Goal: Transaction & Acquisition: Purchase product/service

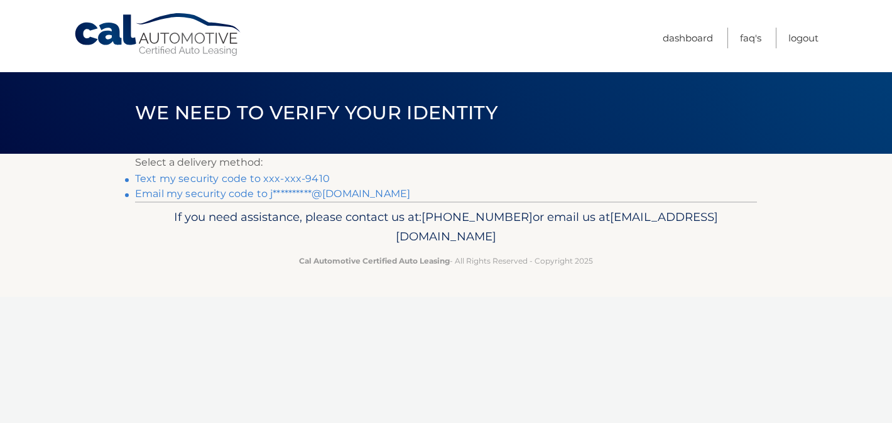
click at [307, 176] on link "Text my security code to xxx-xxx-9410" at bounding box center [232, 179] width 195 height 12
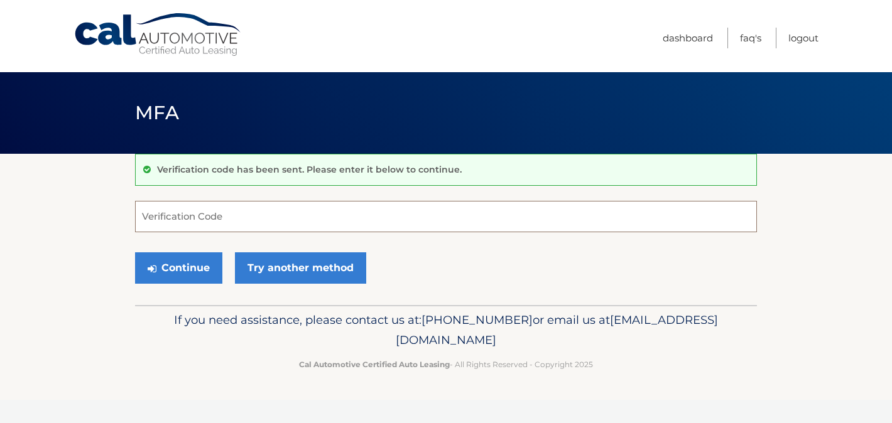
click at [242, 227] on input "Verification Code" at bounding box center [446, 216] width 622 height 31
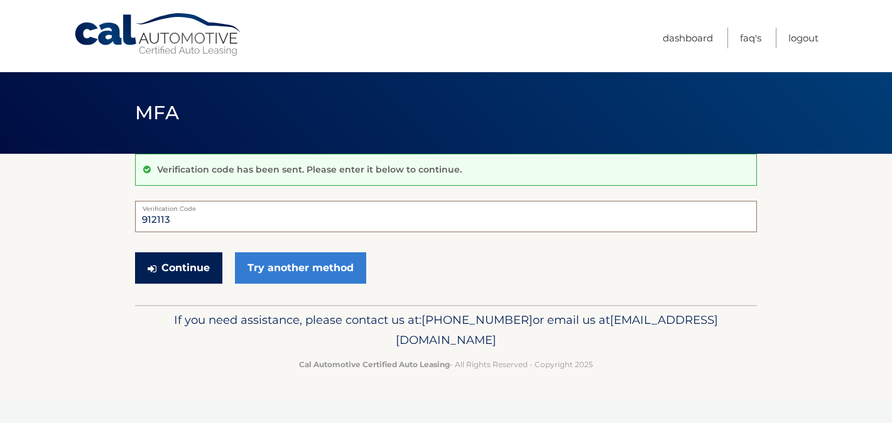
type input "912113"
click at [163, 274] on button "Continue" at bounding box center [178, 267] width 87 height 31
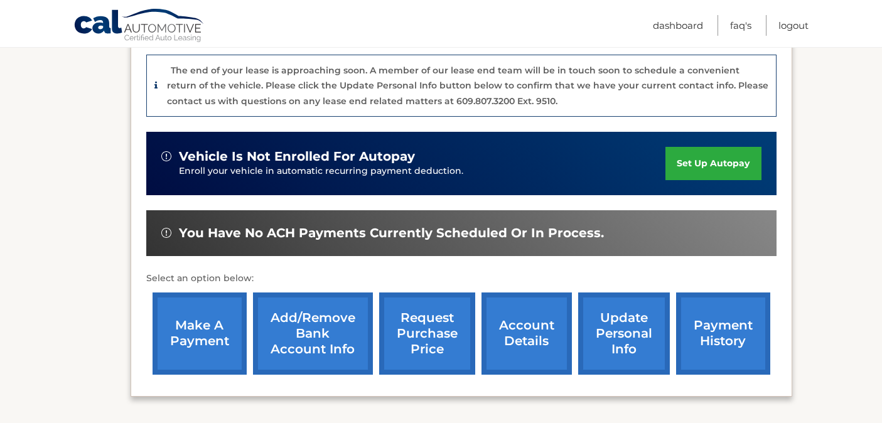
scroll to position [312, 0]
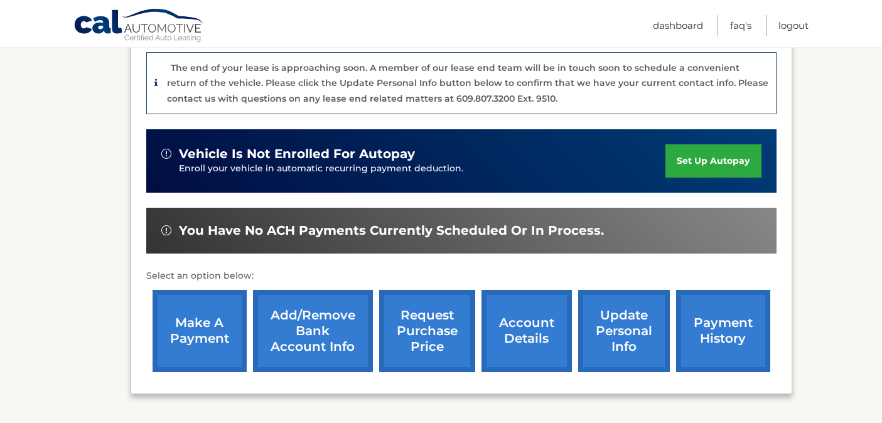
click at [203, 318] on link "make a payment" at bounding box center [200, 331] width 94 height 82
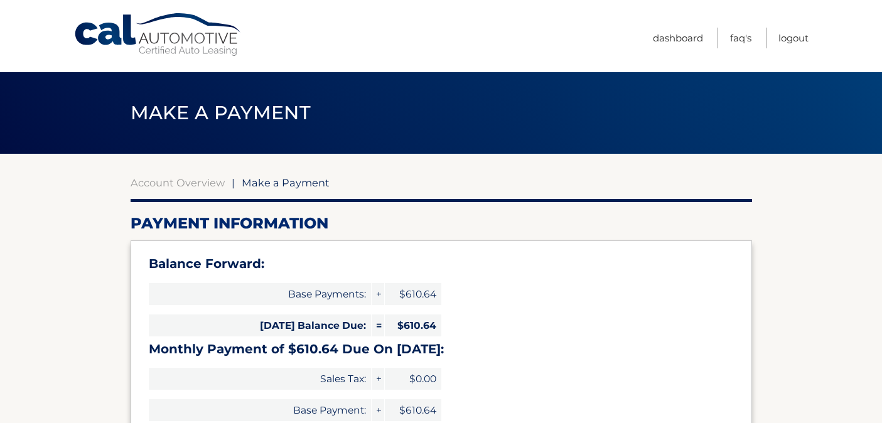
select select "NTQ4ZWE2NjUtMmE1Yy00YzZiLWFhOGQtN2U4MzdlNDkzYzQy"
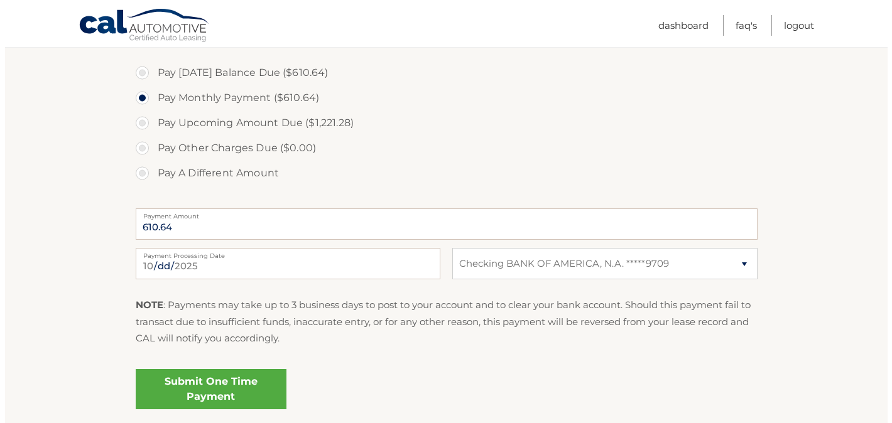
scroll to position [437, 0]
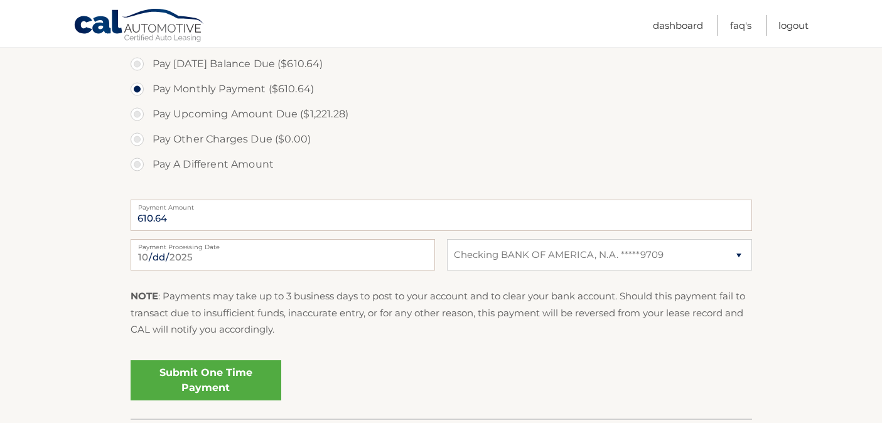
click at [188, 385] on link "Submit One Time Payment" at bounding box center [206, 381] width 151 height 40
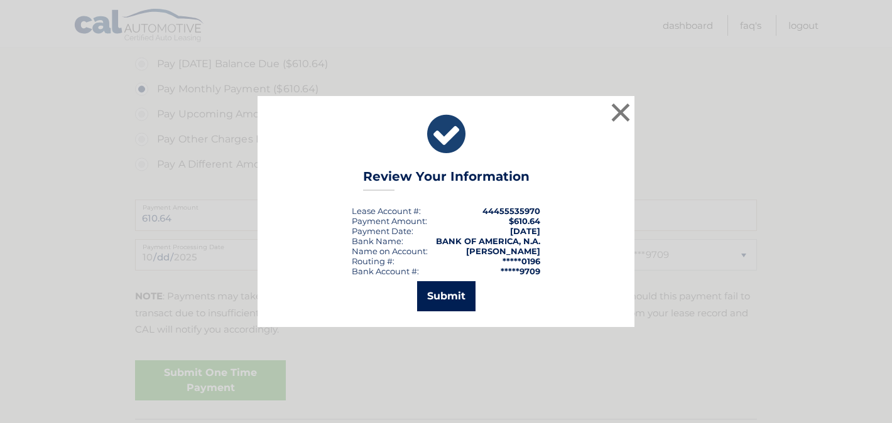
click at [435, 295] on button "Submit" at bounding box center [446, 296] width 58 height 30
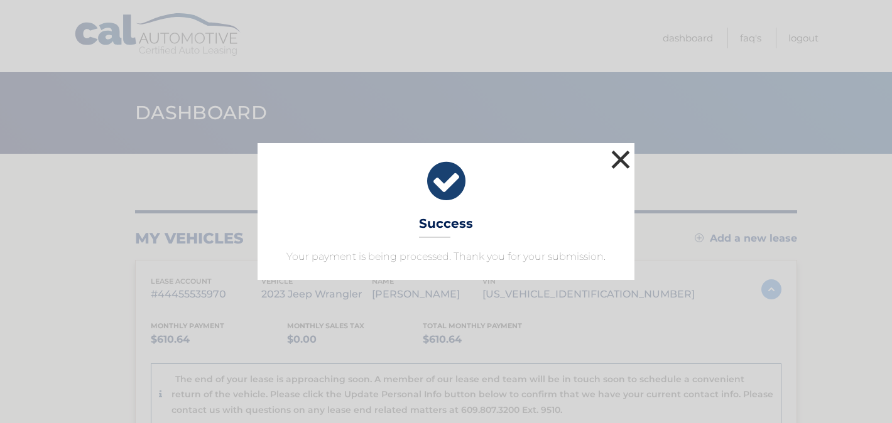
click at [617, 161] on button "×" at bounding box center [620, 159] width 25 height 25
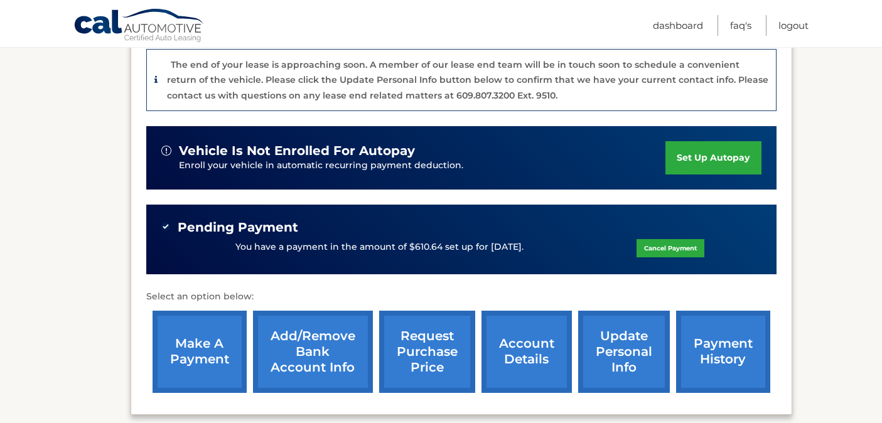
scroll to position [329, 0]
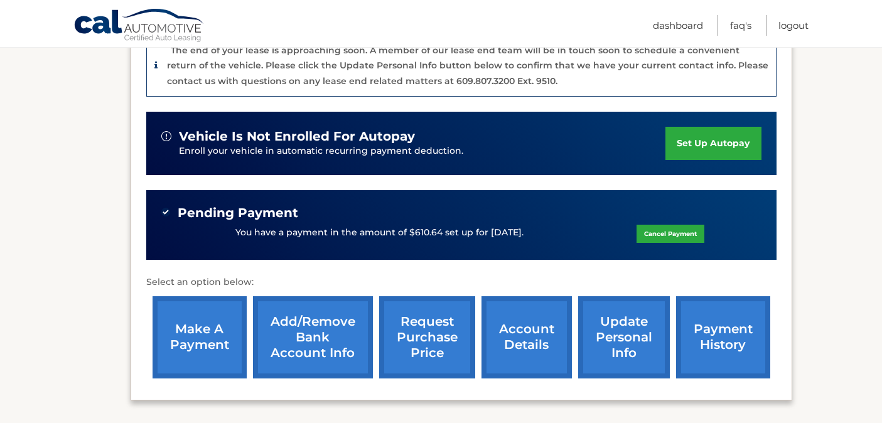
click at [526, 335] on link "account details" at bounding box center [527, 337] width 90 height 82
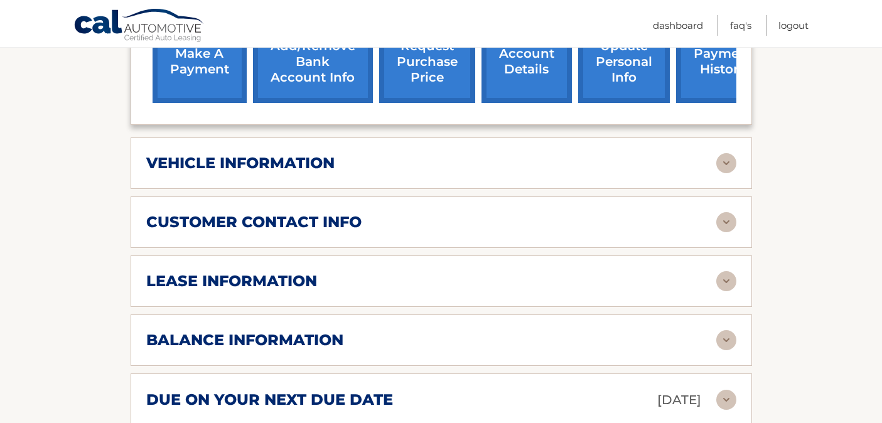
scroll to position [584, 0]
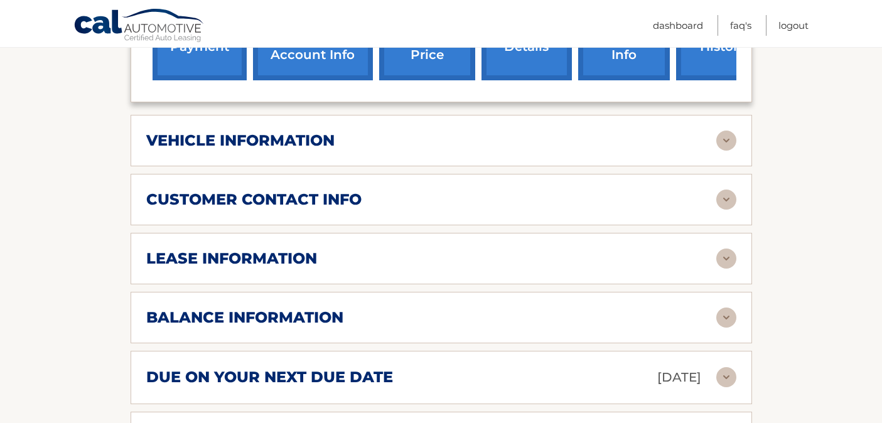
click at [718, 249] on img at bounding box center [727, 259] width 20 height 20
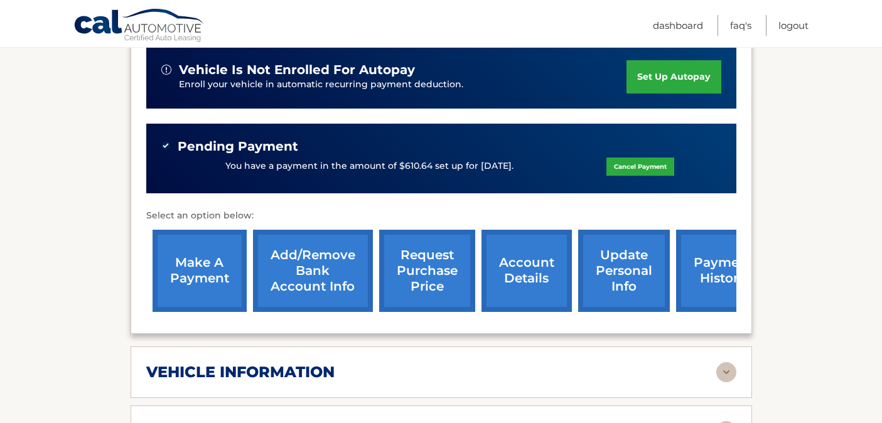
scroll to position [0, 0]
